Goal: Task Accomplishment & Management: Manage account settings

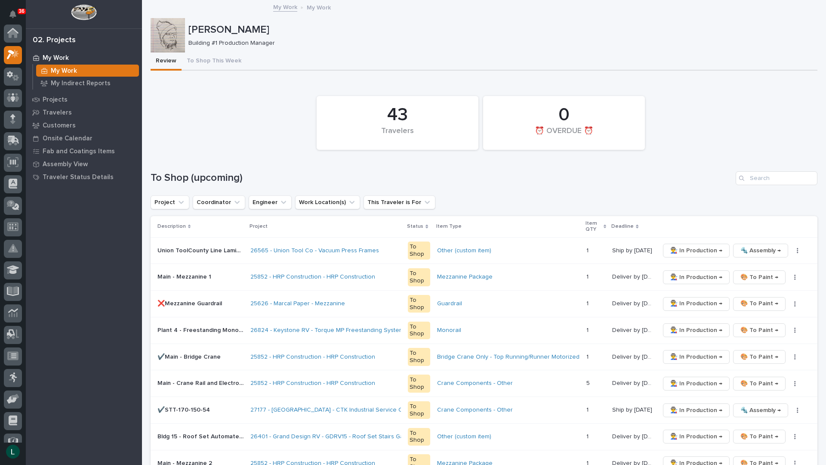
click at [335, 291] on td "25626 - Marcal Paper - Mezzanine" at bounding box center [325, 303] width 157 height 27
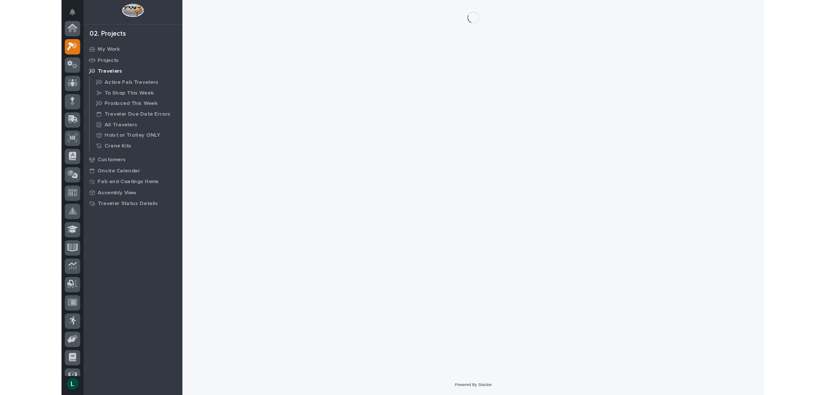
scroll to position [22, 0]
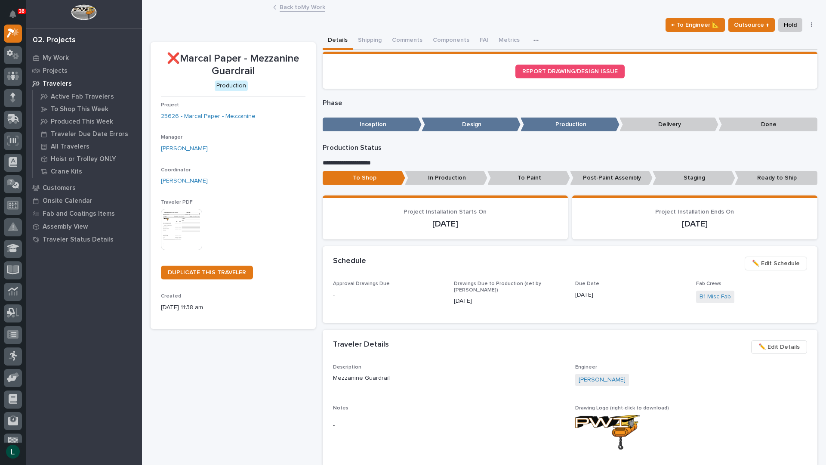
click at [775, 361] on div "Traveler Details ••• ✏️ Edit Details" at bounding box center [570, 347] width 495 height 34
drag, startPoint x: 120, startPoint y: 237, endPoint x: 12, endPoint y: 444, distance: 233.4
click at [12, 447] on button "button" at bounding box center [13, 451] width 18 height 18
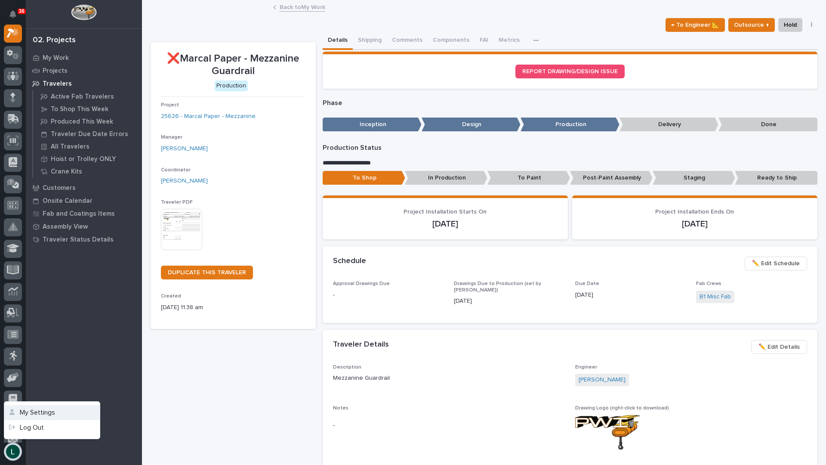
click at [48, 410] on button "My Settings" at bounding box center [52, 412] width 96 height 15
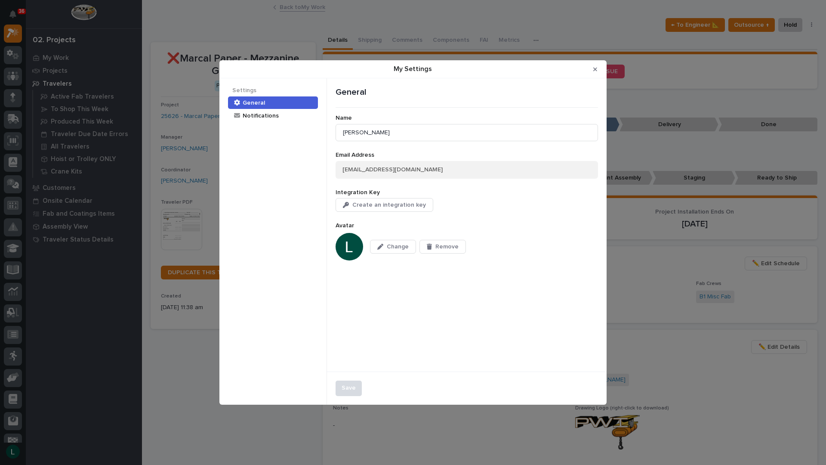
drag, startPoint x: 58, startPoint y: 412, endPoint x: 34, endPoint y: 398, distance: 27.8
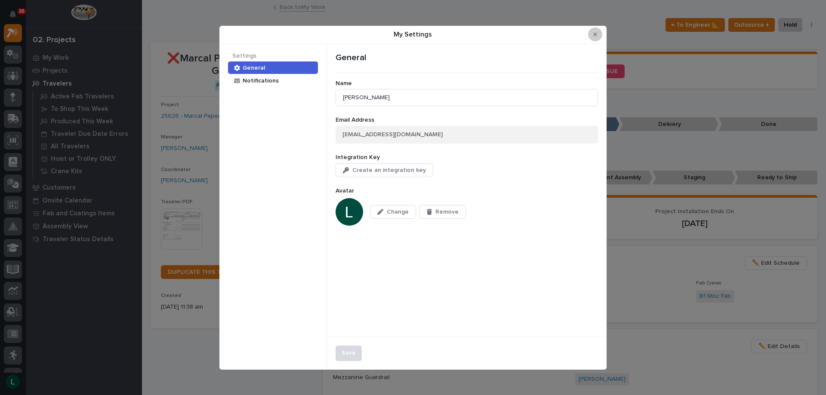
click at [593, 30] on button "Close Modal" at bounding box center [595, 35] width 14 height 14
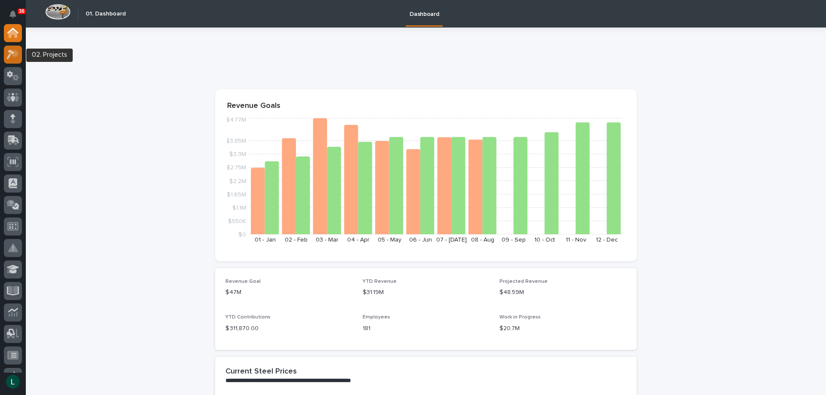
click at [12, 53] on icon at bounding box center [11, 54] width 8 height 9
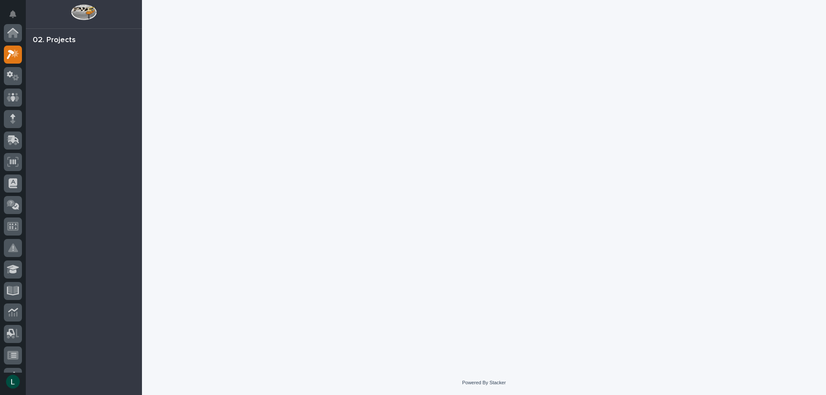
scroll to position [22, 0]
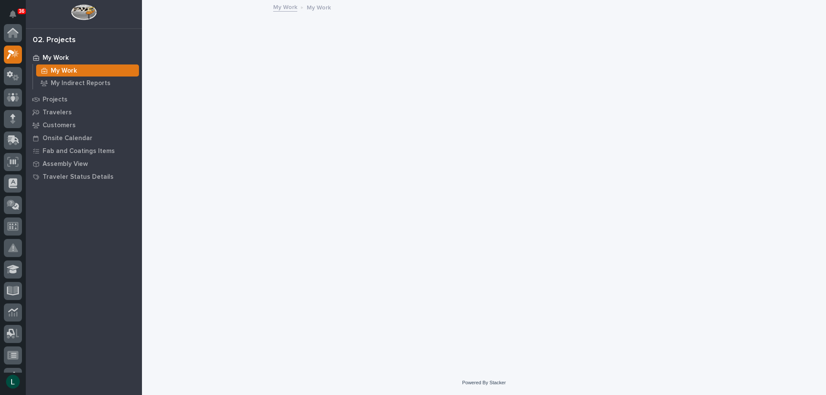
scroll to position [22, 0]
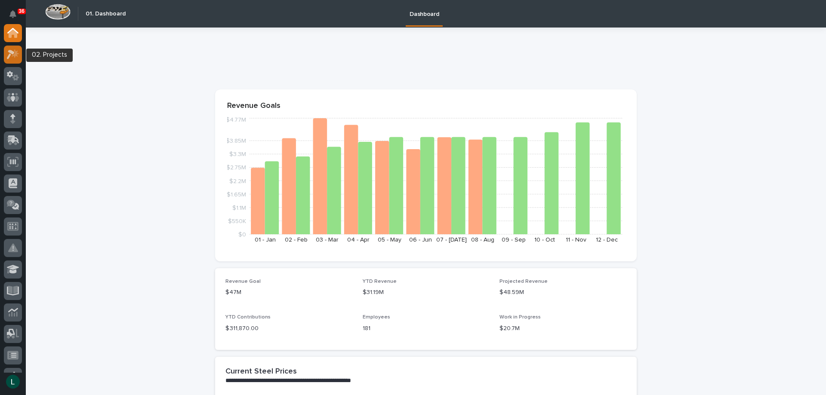
click at [16, 53] on icon at bounding box center [15, 53] width 7 height 9
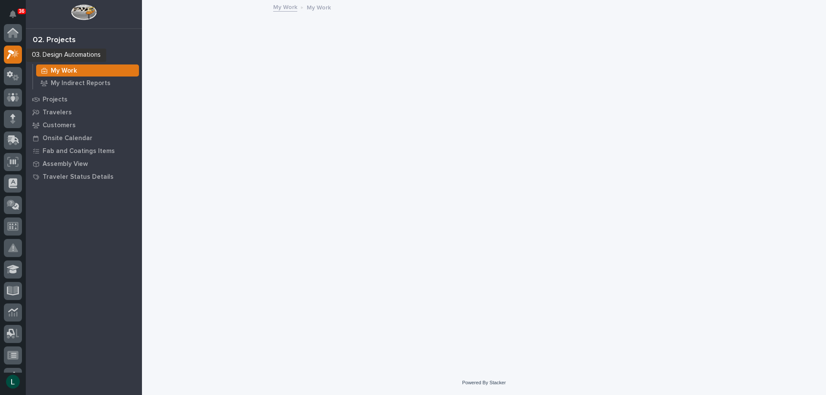
scroll to position [22, 0]
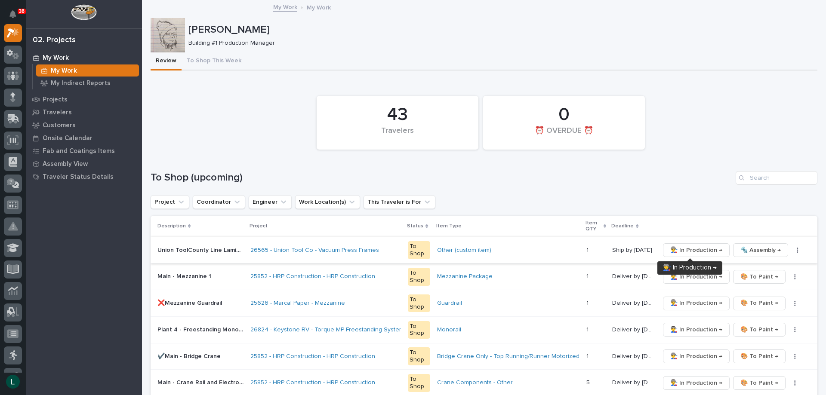
click at [690, 249] on span "👨‍🏭 In Production →" at bounding box center [696, 250] width 52 height 10
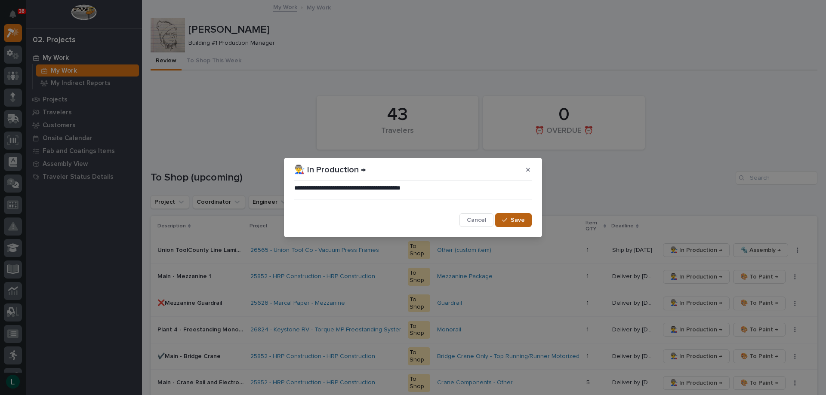
click at [517, 218] on span "Save" at bounding box center [518, 220] width 14 height 8
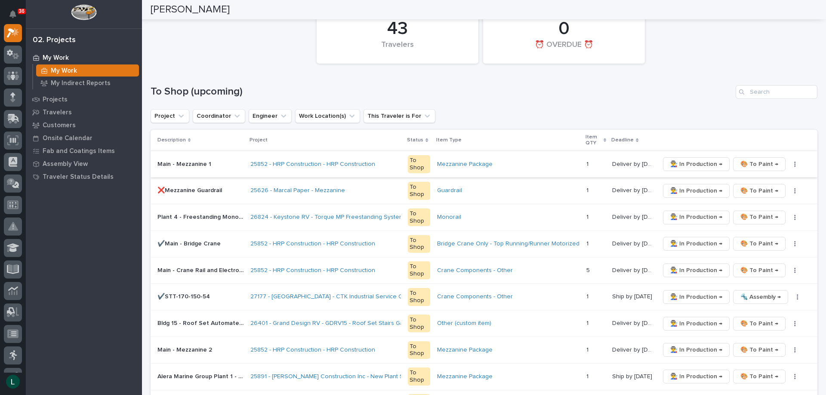
scroll to position [43, 0]
